Goal: Navigation & Orientation: Understand site structure

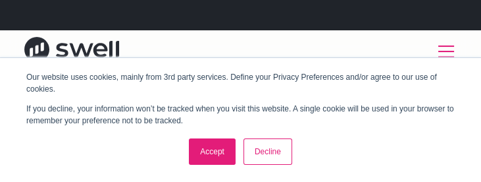
click at [205, 151] on link "Accept" at bounding box center [212, 151] width 47 height 26
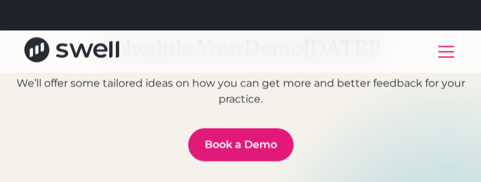
scroll to position [5520, 0]
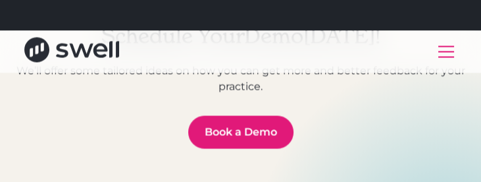
click at [439, 45] on div "menu" at bounding box center [446, 45] width 16 height 1
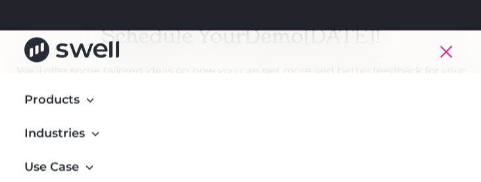
click at [440, 46] on div "menu" at bounding box center [446, 52] width 32 height 32
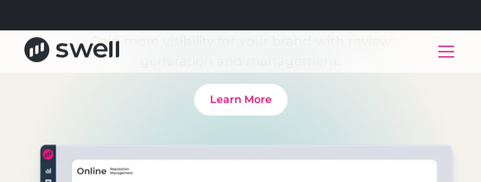
scroll to position [875, 0]
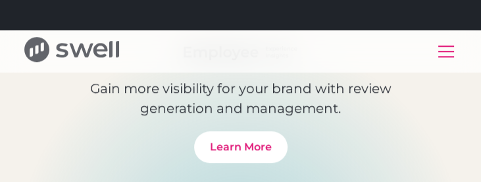
click at [39, 61] on icon "home" at bounding box center [36, 49] width 25 height 25
